Goal: Task Accomplishment & Management: Manage account settings

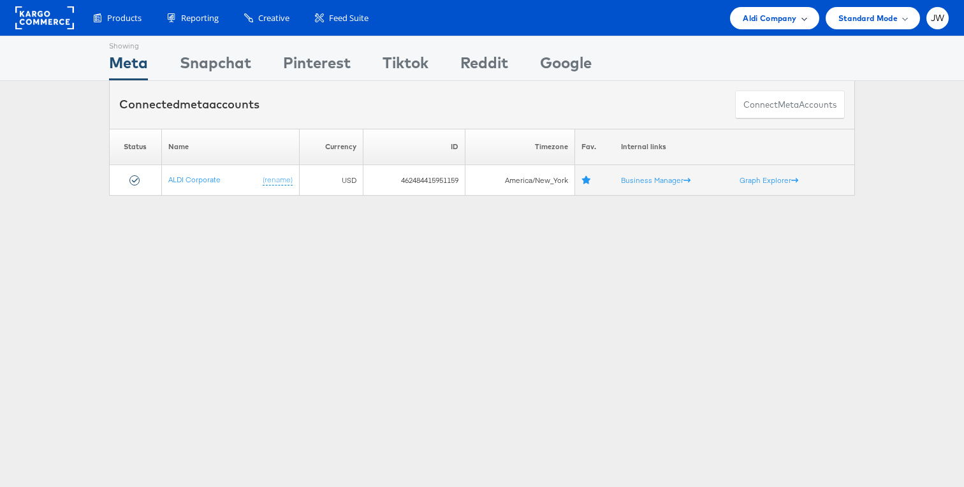
click at [740, 17] on div "Aldi Company" at bounding box center [774, 18] width 89 height 22
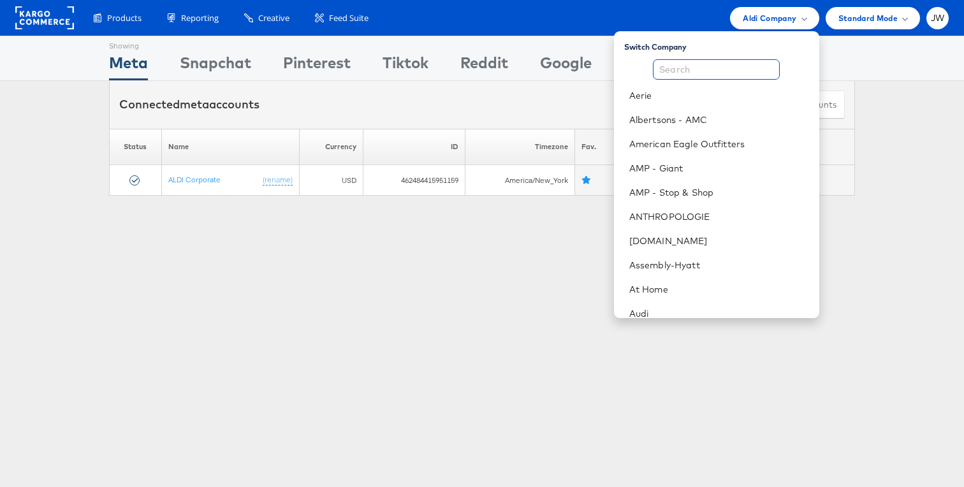
click at [733, 65] on input "text" at bounding box center [716, 69] width 127 height 20
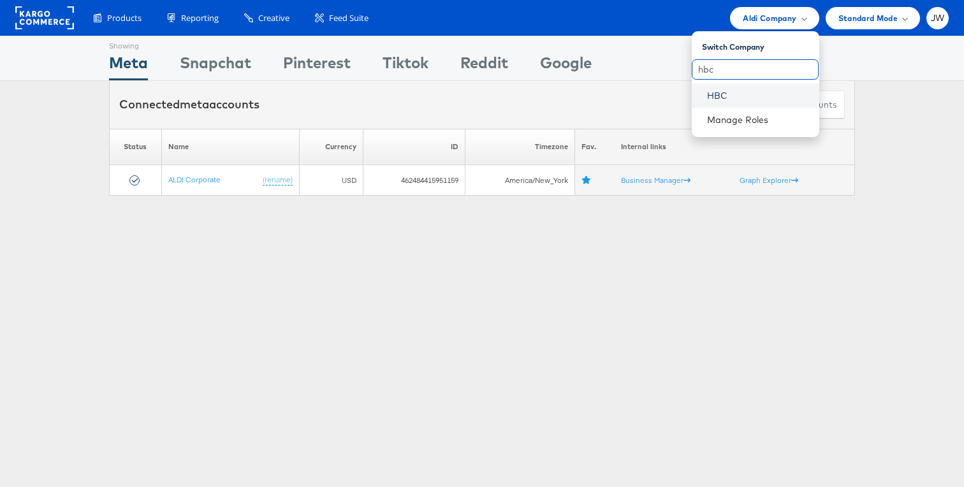
type input "hbc"
click at [741, 92] on link "HBC" at bounding box center [758, 95] width 102 height 13
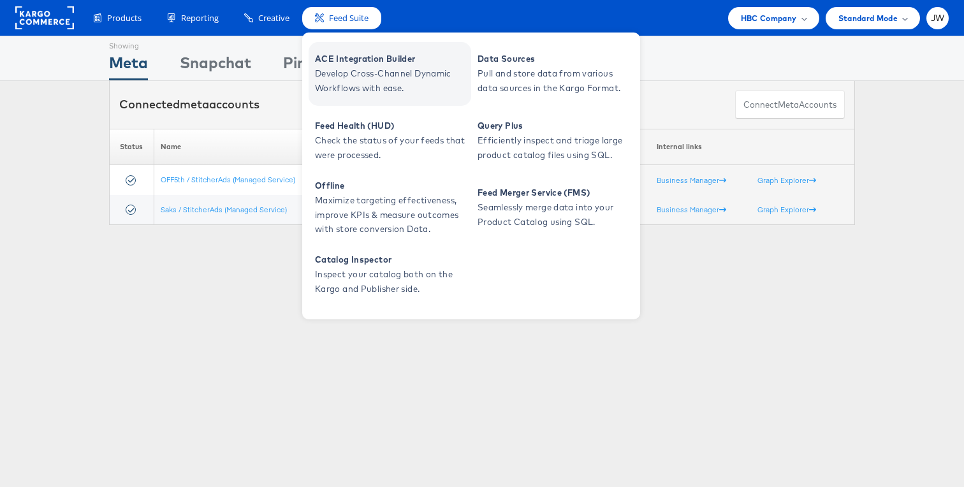
click at [355, 74] on span "Develop Cross-Channel Dynamic Workflows with ease." at bounding box center [391, 80] width 153 height 29
